Goal: Task Accomplishment & Management: Use online tool/utility

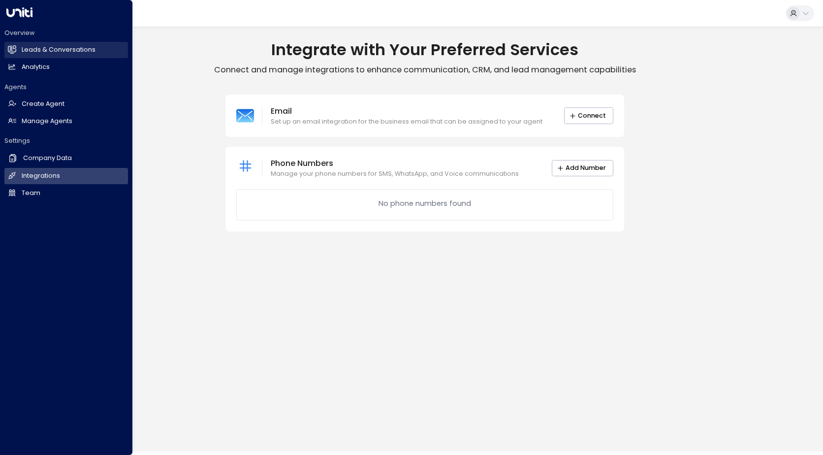
click at [22, 53] on h2 "Leads & Conversations" at bounding box center [59, 49] width 74 height 9
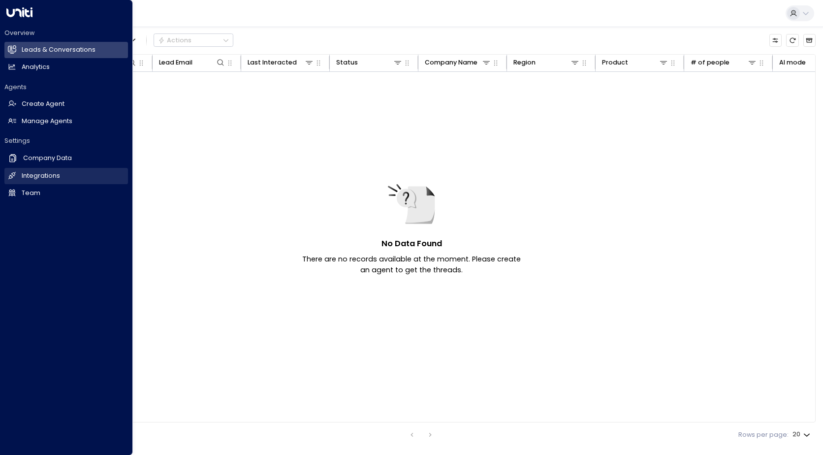
click at [35, 172] on h2 "Integrations" at bounding box center [41, 175] width 38 height 9
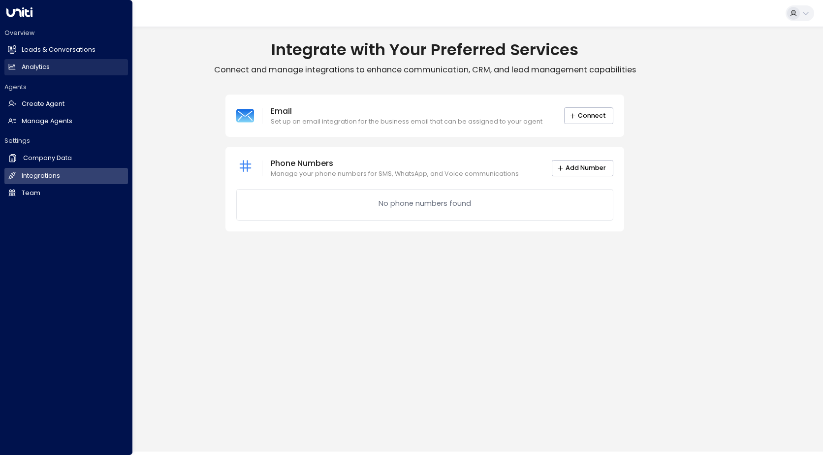
click at [32, 72] on link "Analytics Analytics" at bounding box center [66, 67] width 124 height 16
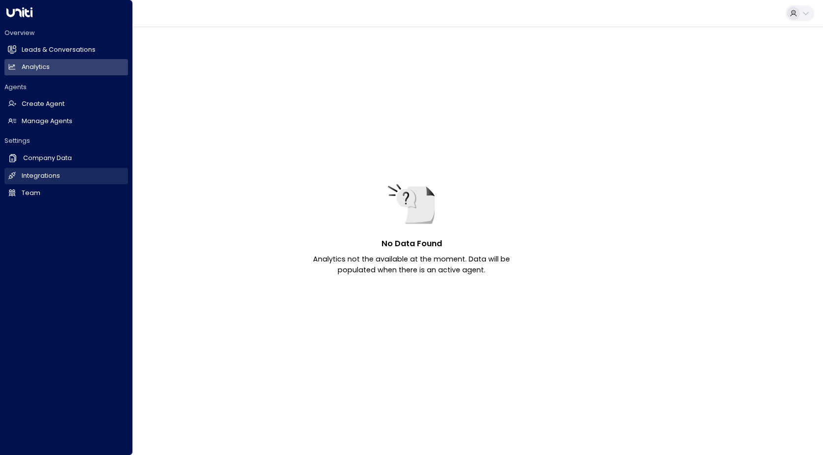
click at [43, 173] on h2 "Integrations" at bounding box center [41, 175] width 38 height 9
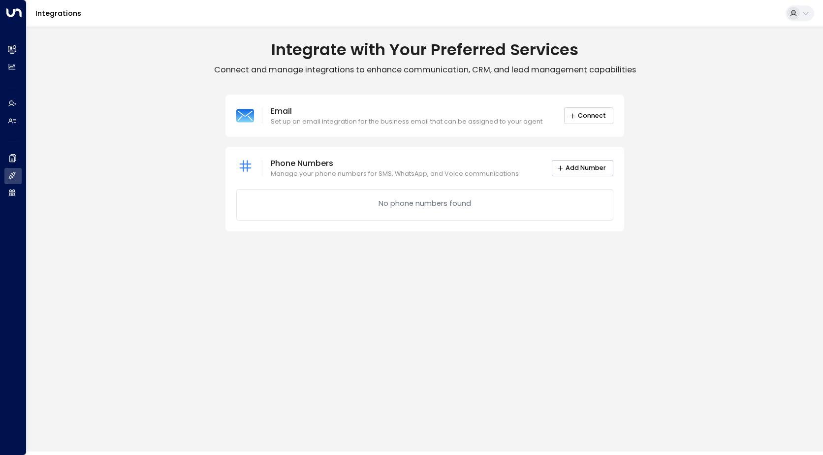
click at [581, 116] on button "Connect" at bounding box center [588, 115] width 49 height 17
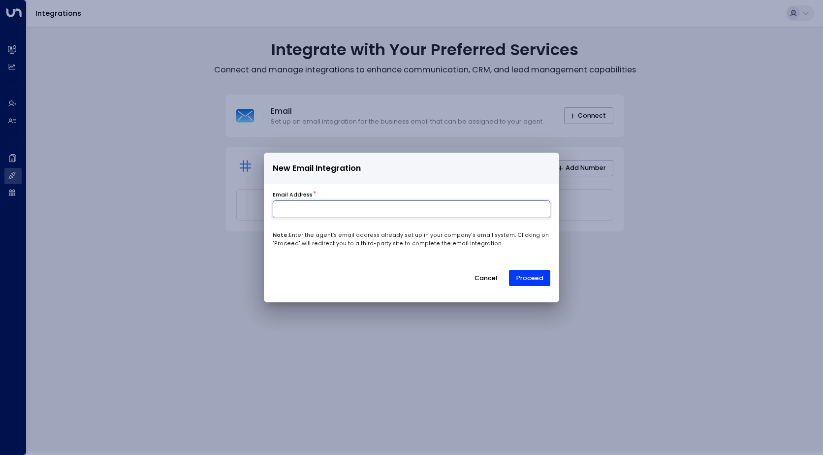
click at [329, 212] on input at bounding box center [412, 209] width 278 height 18
type input "**********"
click at [530, 274] on button "Proceed" at bounding box center [529, 278] width 41 height 17
